Goal: Find specific page/section: Find specific page/section

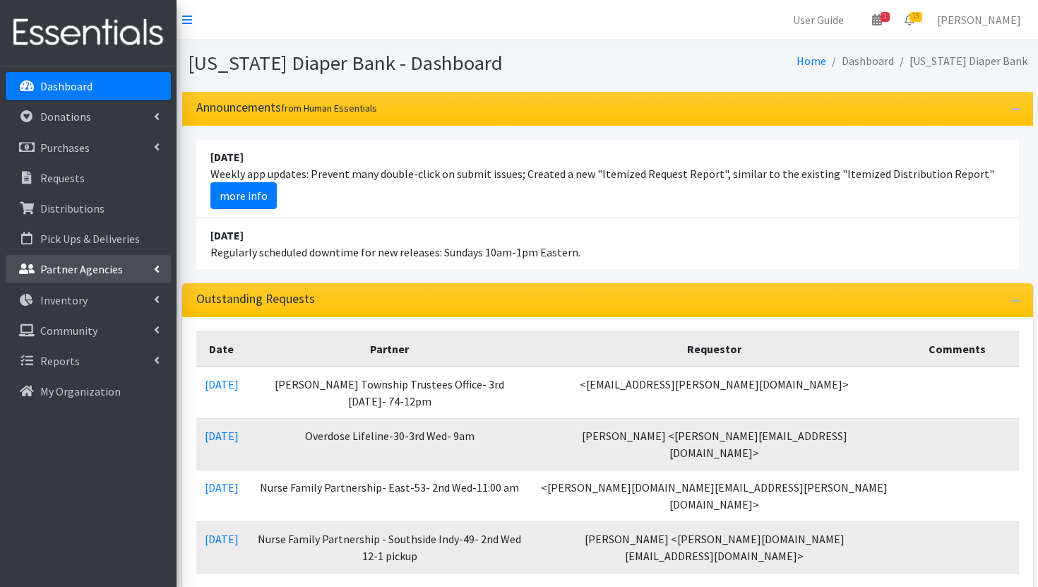
click at [104, 264] on p "Partner Agencies" at bounding box center [81, 269] width 83 height 14
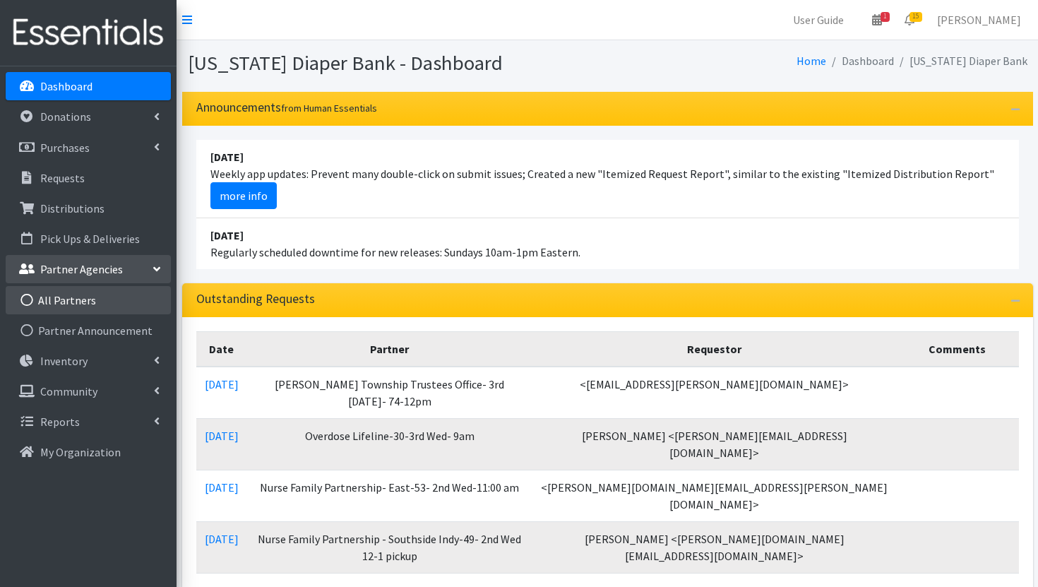
click at [97, 298] on link "All Partners" at bounding box center [88, 300] width 165 height 28
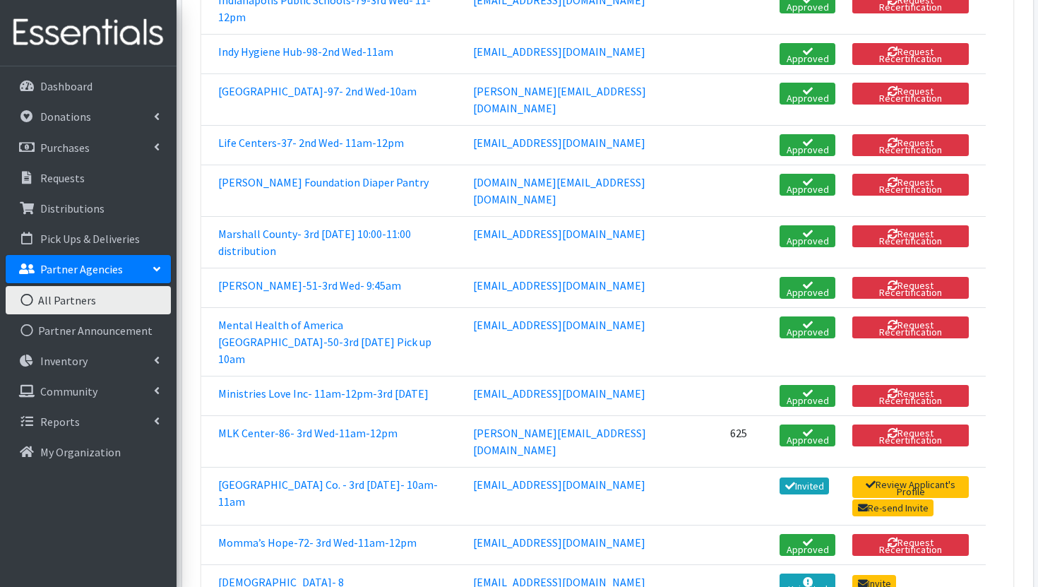
scroll to position [1859, 0]
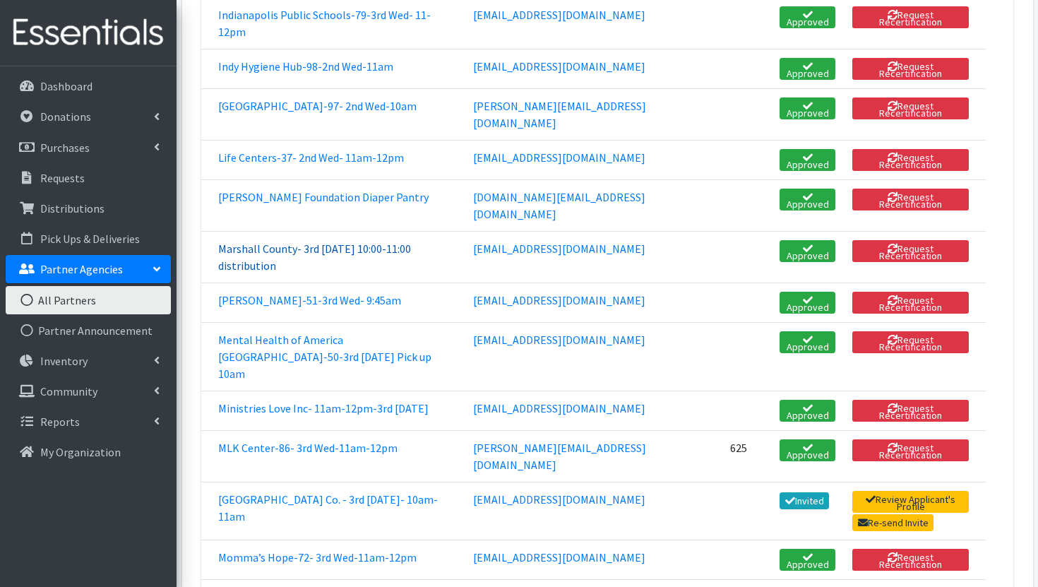
click at [311, 272] on link "Marshall County- 3rd [DATE] 10:00-11:00 distribution" at bounding box center [314, 256] width 193 height 31
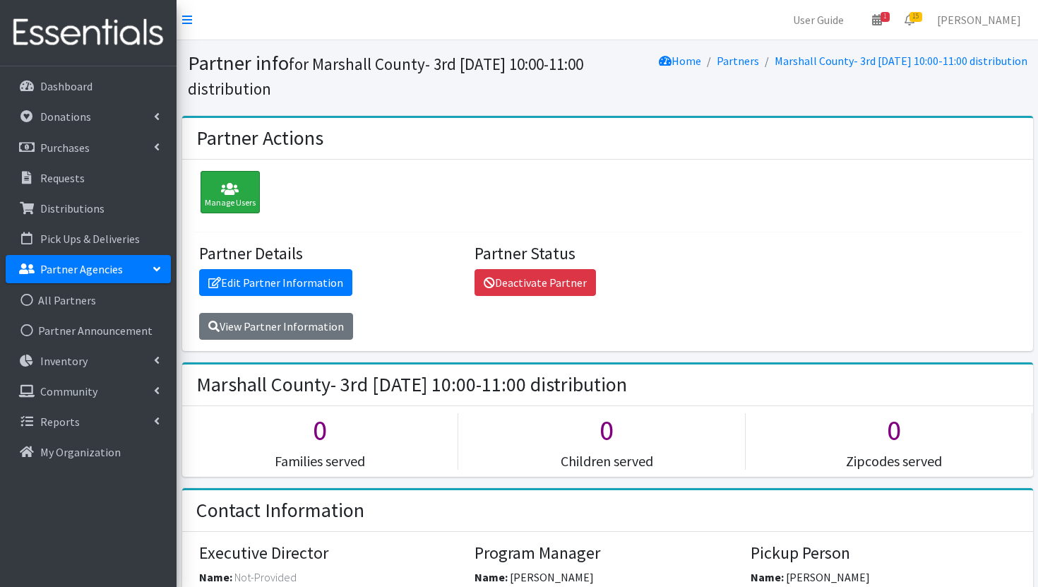
click at [238, 208] on div "Manage Users" at bounding box center [229, 192] width 59 height 42
